Goal: Information Seeking & Learning: Learn about a topic

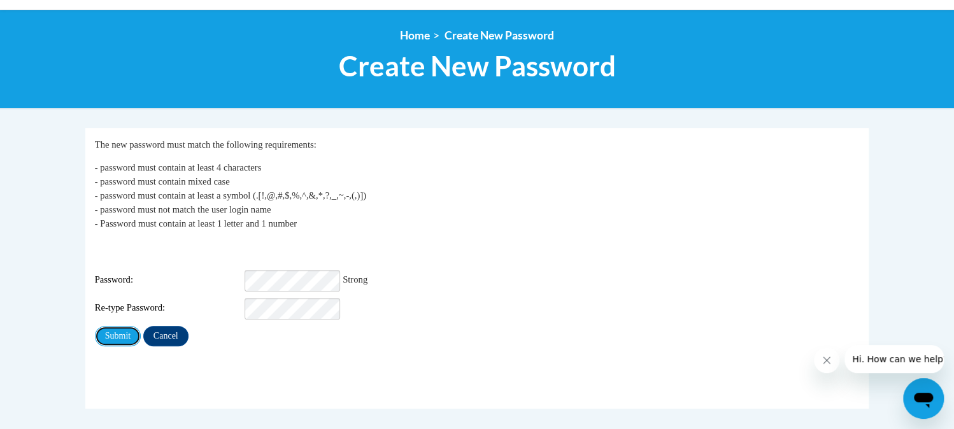
click at [121, 329] on input "Submit" at bounding box center [118, 336] width 46 height 20
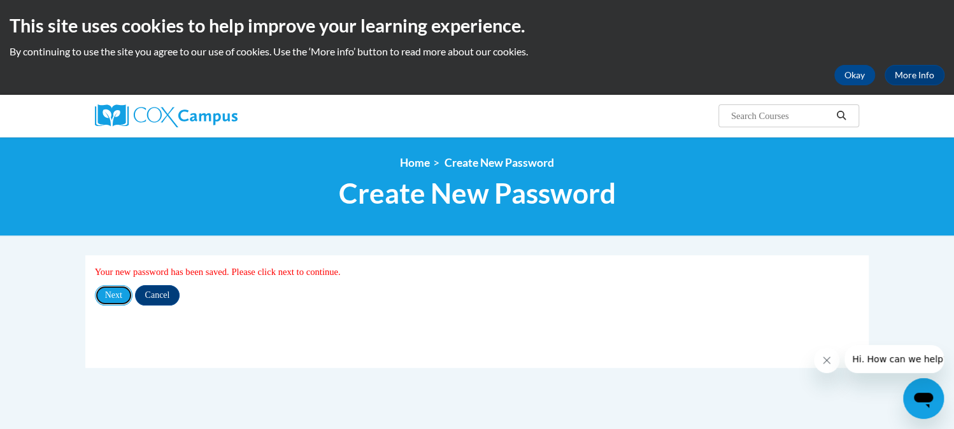
click at [114, 296] on input "Next" at bounding box center [114, 295] width 38 height 20
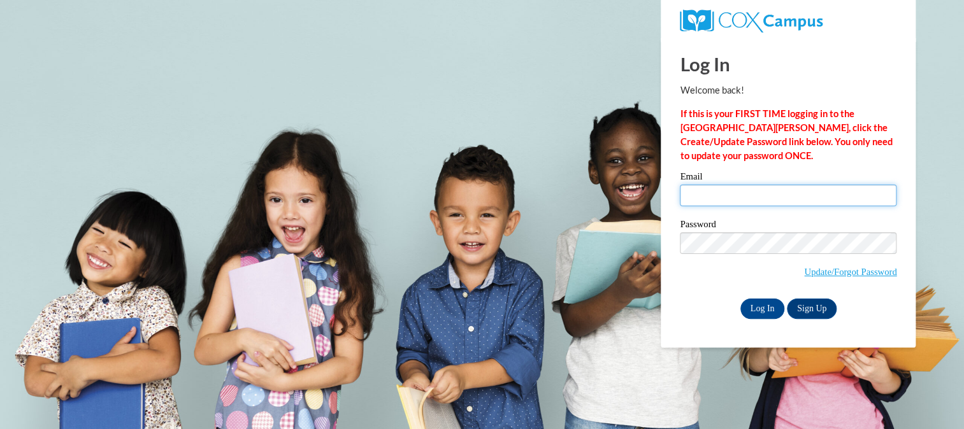
click at [694, 200] on input "Email" at bounding box center [788, 196] width 217 height 22
type input "[EMAIL_ADDRESS][DOMAIN_NAME]"
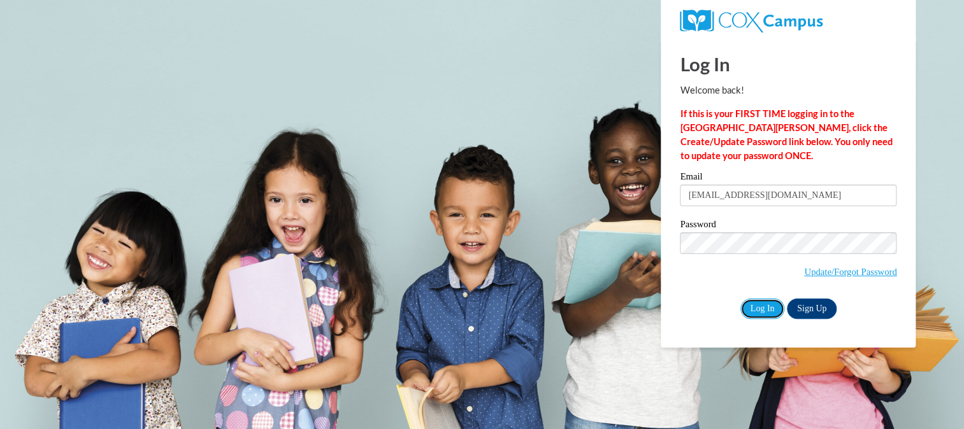
click at [761, 305] on input "Log In" at bounding box center [762, 309] width 45 height 20
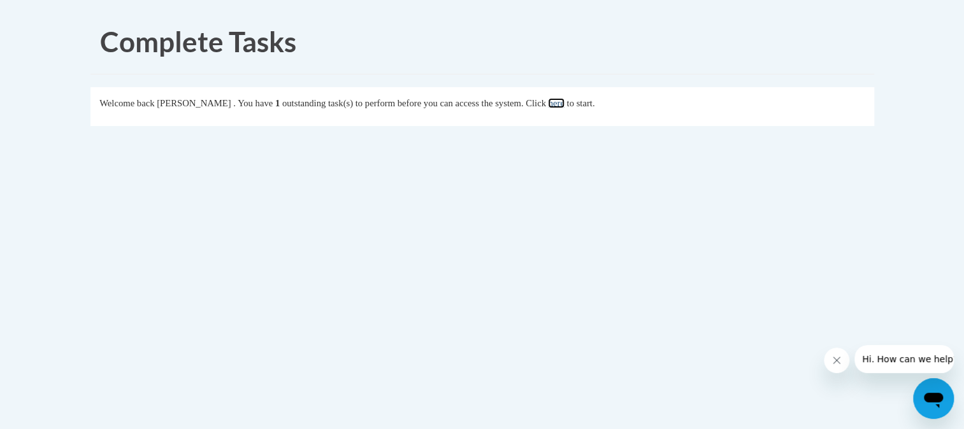
click at [564, 104] on link "here" at bounding box center [556, 103] width 16 height 10
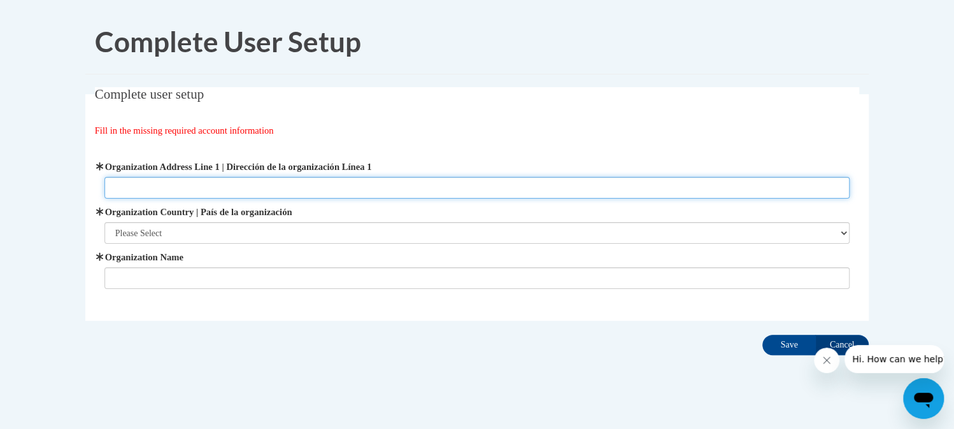
click at [194, 189] on input "Organization Address Line 1 | Dirección de la organización Línea 1" at bounding box center [477, 188] width 746 height 22
type input "[STREET_ADDRESS]"
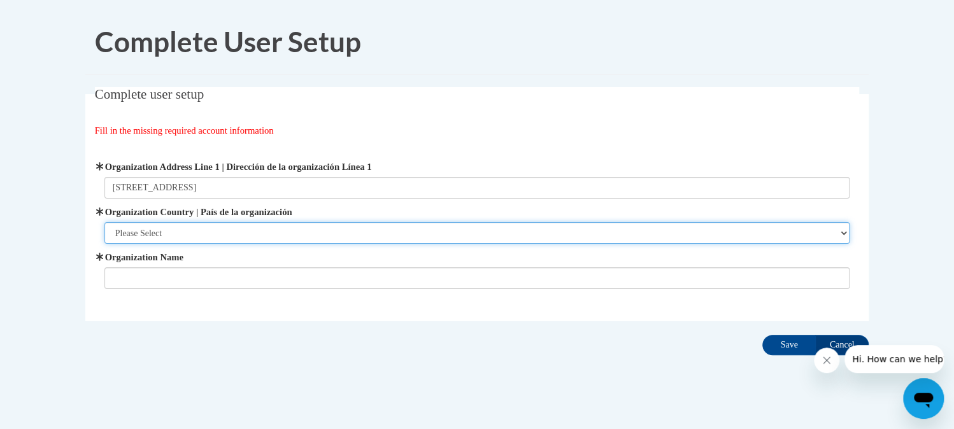
select select "ad49bcad-a171-4b2e-b99c-48b446064914"
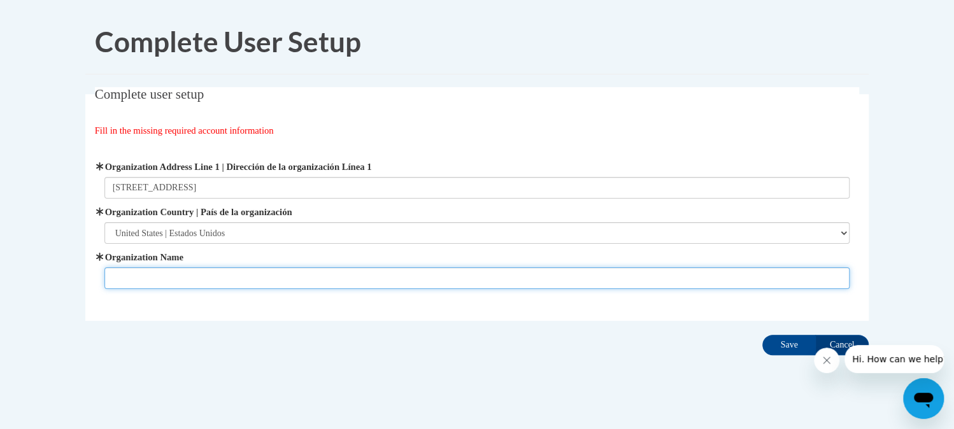
type input "L"
type input "LCECA-Chesapeake Preschool"
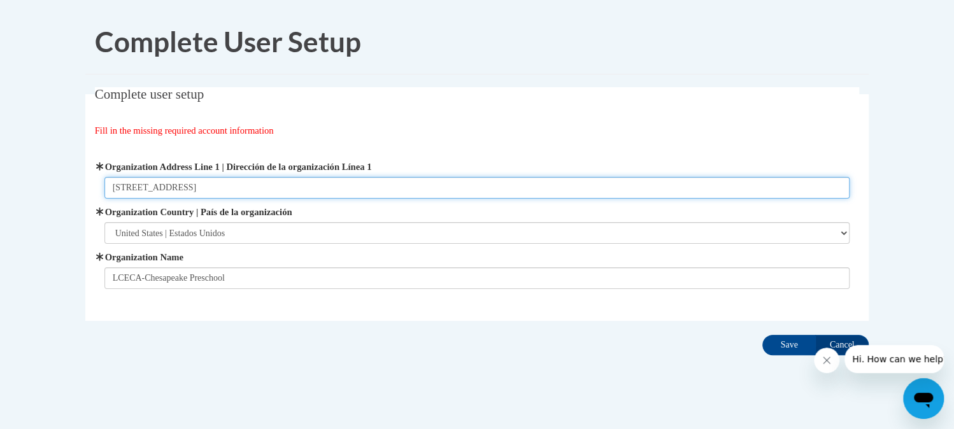
click at [259, 178] on input "11359 County Road 1" at bounding box center [477, 188] width 746 height 22
type input "11359 County Road 1 Chesapeake, OH 45619"
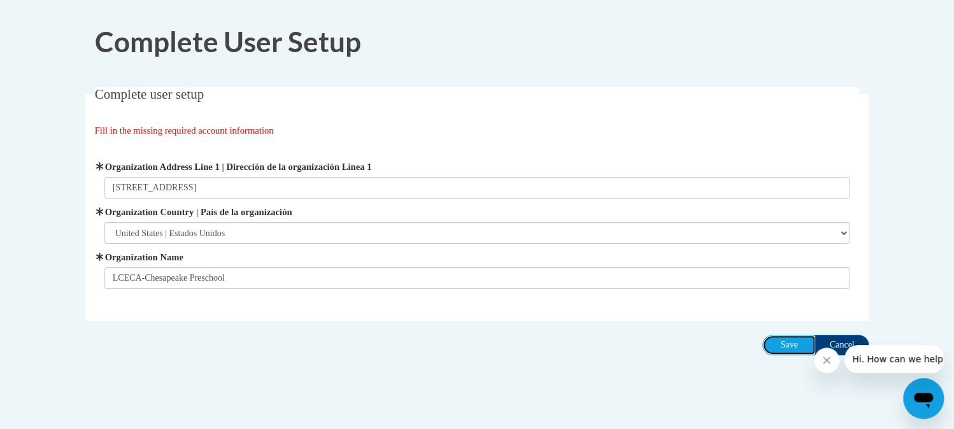
click at [792, 349] on input "Save" at bounding box center [790, 345] width 54 height 20
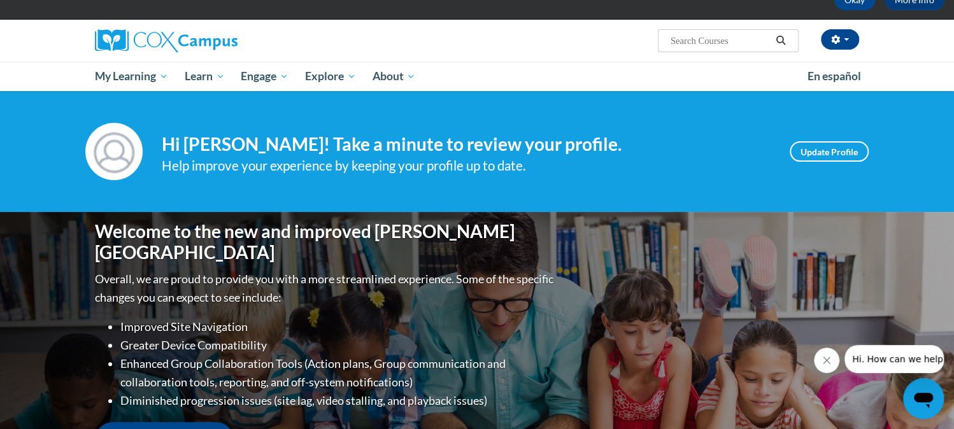
scroll to position [64, 0]
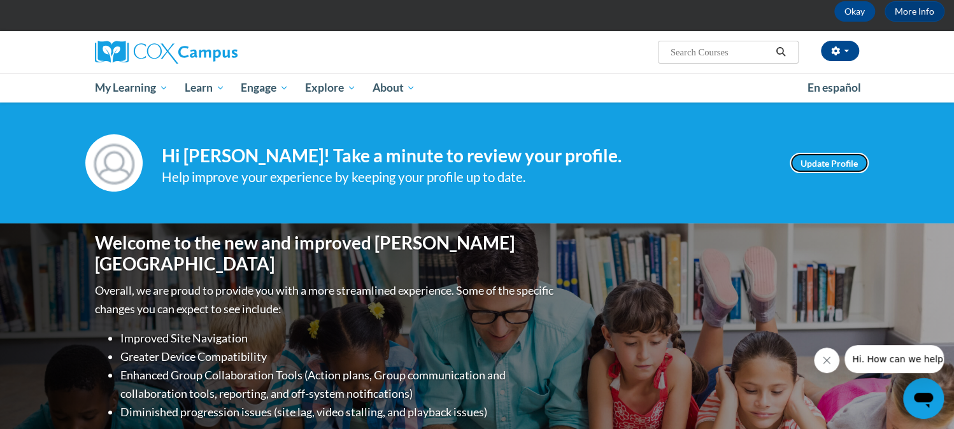
click at [827, 164] on link "Update Profile" at bounding box center [829, 163] width 79 height 20
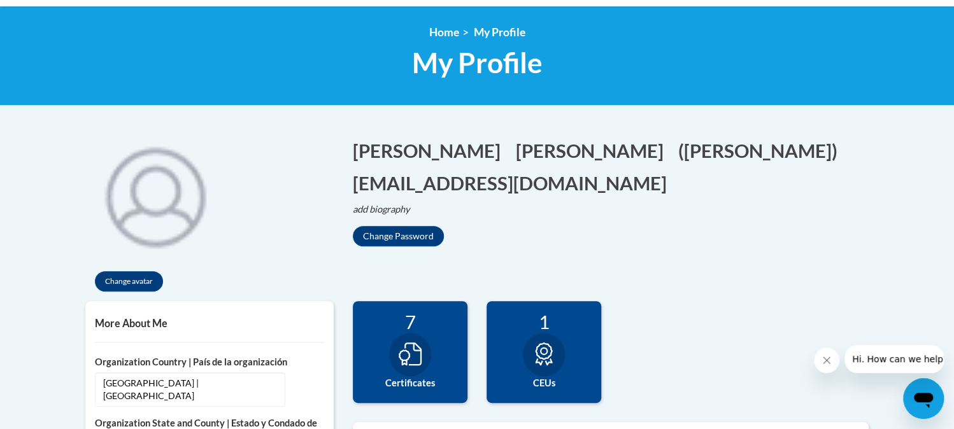
scroll to position [96, 0]
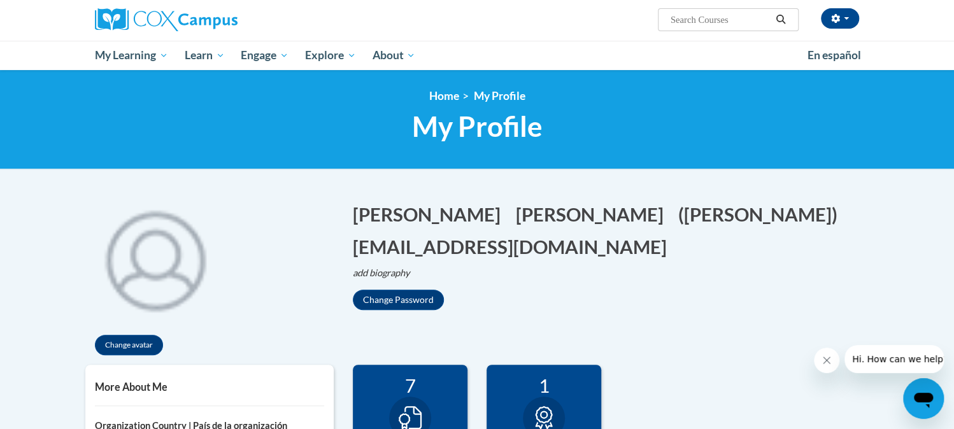
click at [691, 17] on input "Search..." at bounding box center [721, 19] width 102 height 15
paste input "Monitoring Children’s Progress in Language & Literacy in the Early Years"
type input "Monitoring Children’s Progress in Language & Literacy in the Early Years"
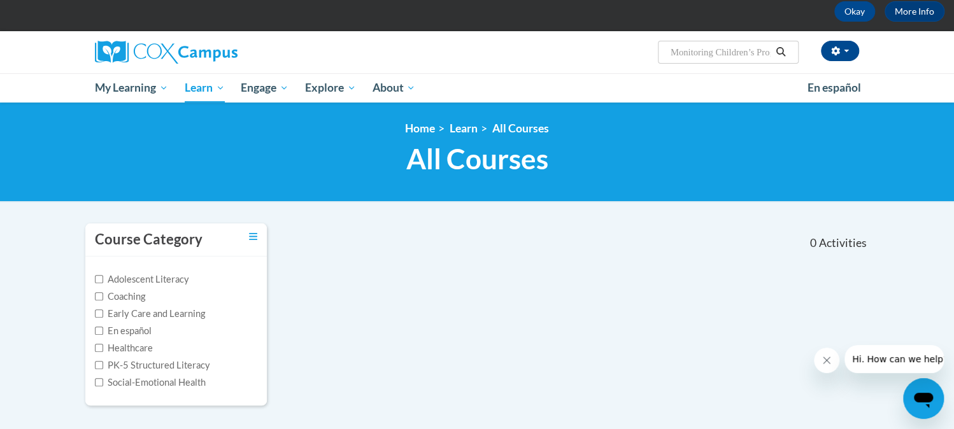
scroll to position [191, 0]
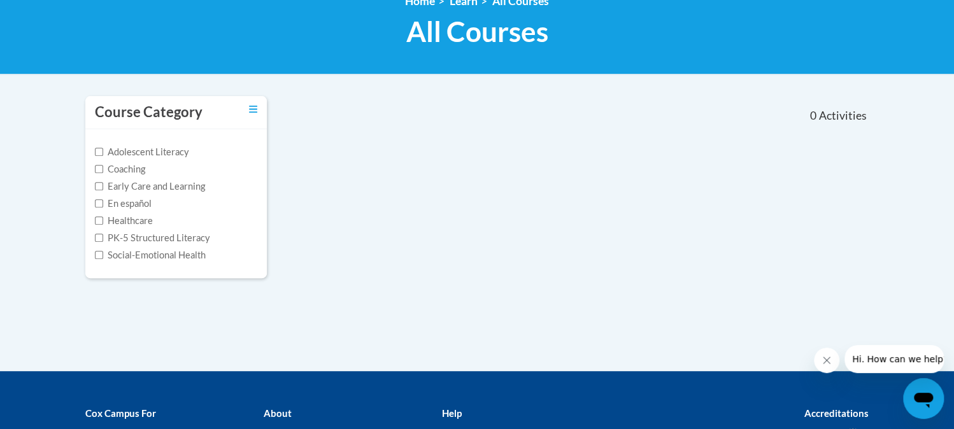
click at [506, 34] on span "All Courses" at bounding box center [477, 32] width 142 height 34
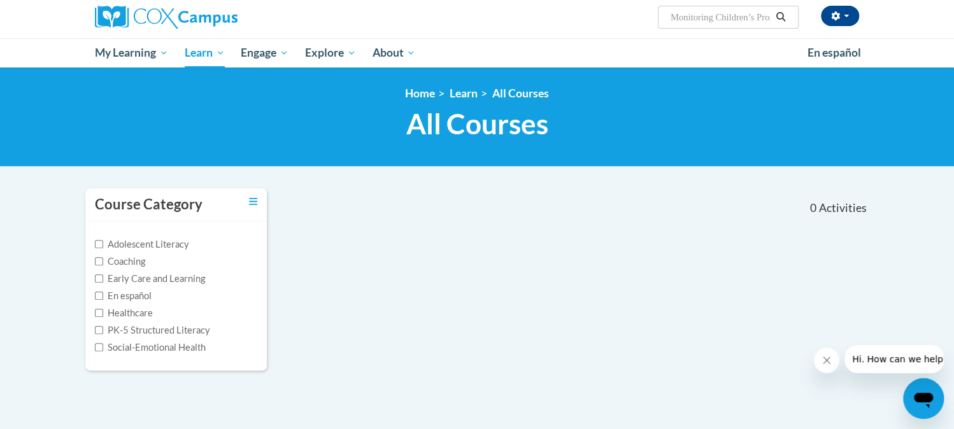
scroll to position [0, 0]
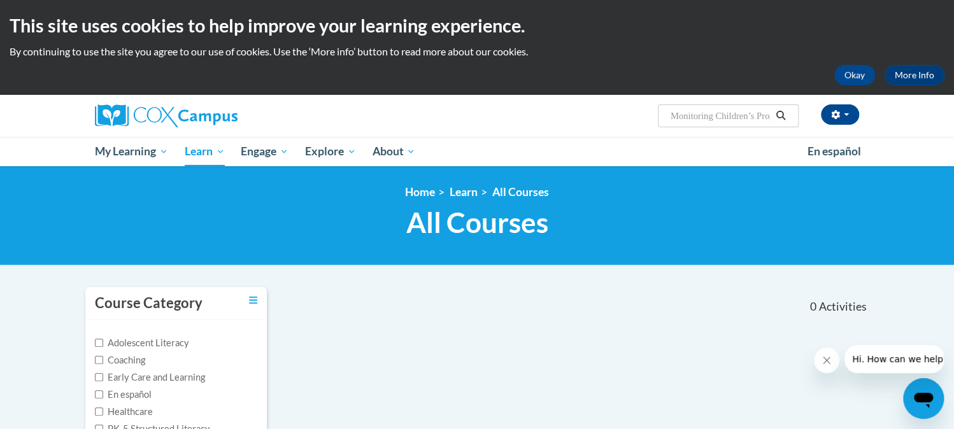
click at [759, 112] on input "Monitoring Children’s Progress in Language" at bounding box center [721, 115] width 102 height 15
type input "Monitoring Children’s"
